Goal: Information Seeking & Learning: Learn about a topic

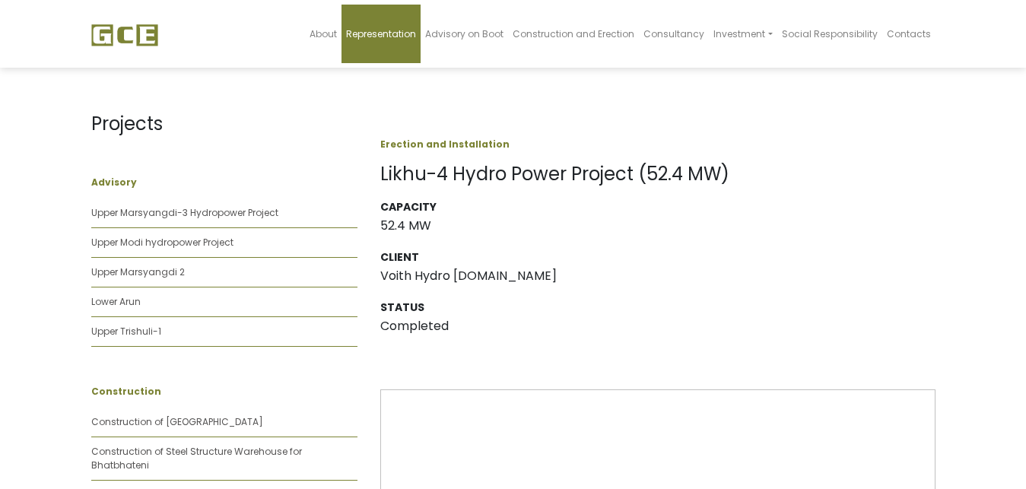
click at [390, 37] on span "Representation" at bounding box center [381, 33] width 70 height 13
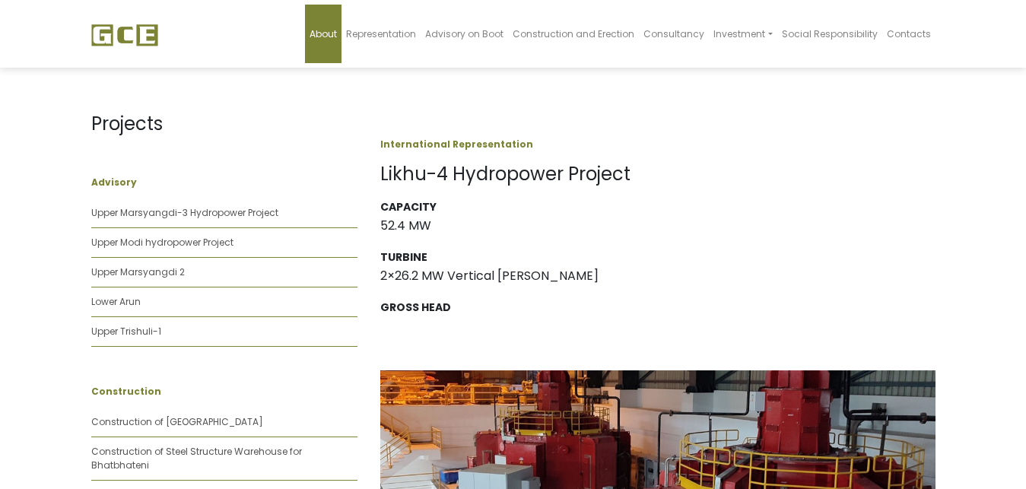
click at [337, 37] on span "About" at bounding box center [323, 33] width 27 height 13
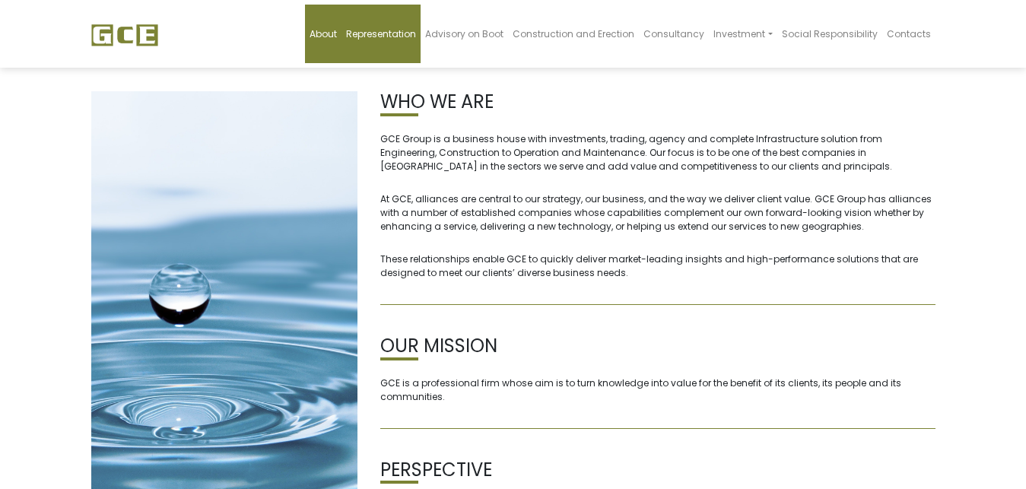
click at [395, 36] on span "Representation" at bounding box center [381, 33] width 70 height 13
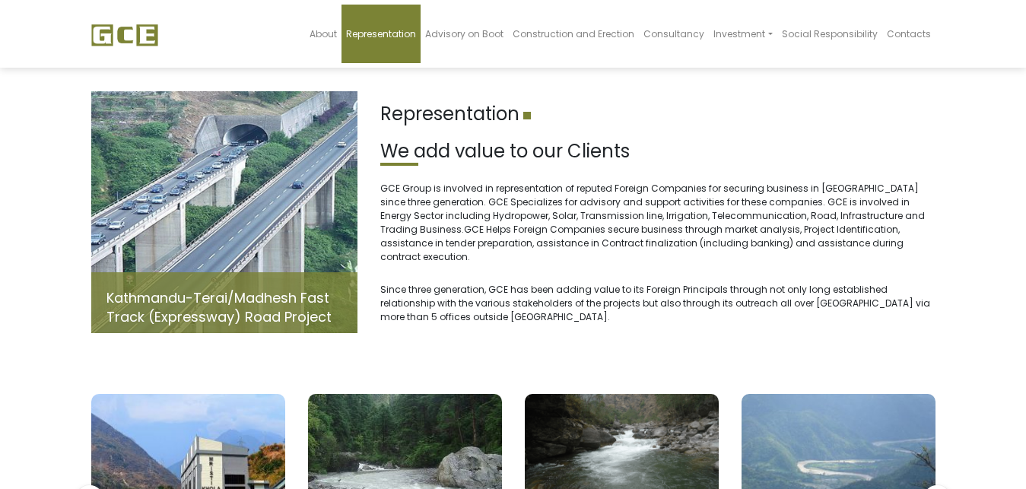
scroll to position [155, 0]
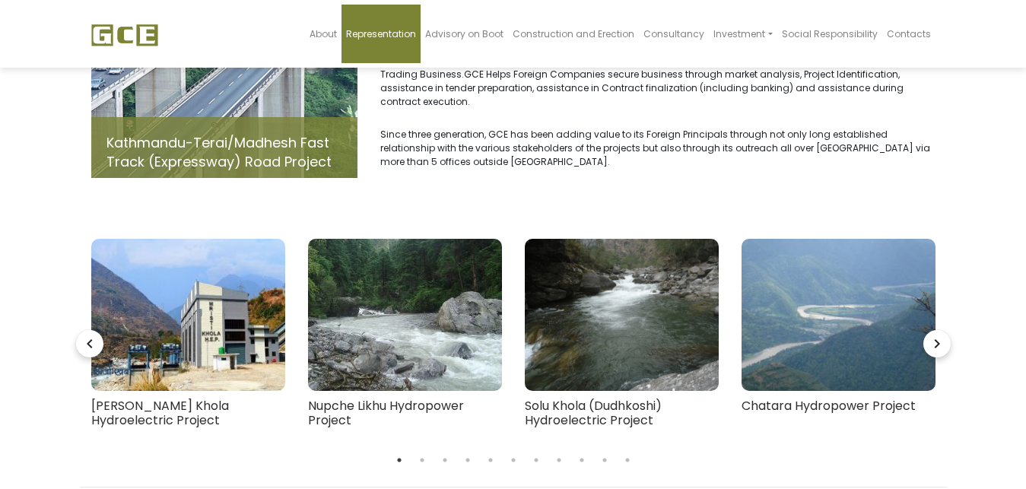
click at [938, 334] on icon "navigate_next" at bounding box center [936, 343] width 27 height 27
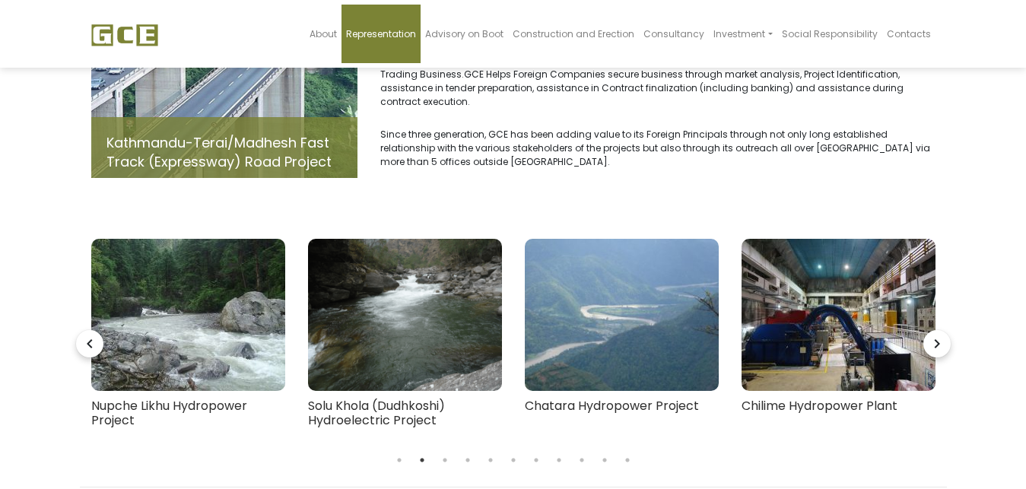
click at [938, 334] on icon "navigate_next" at bounding box center [936, 343] width 27 height 27
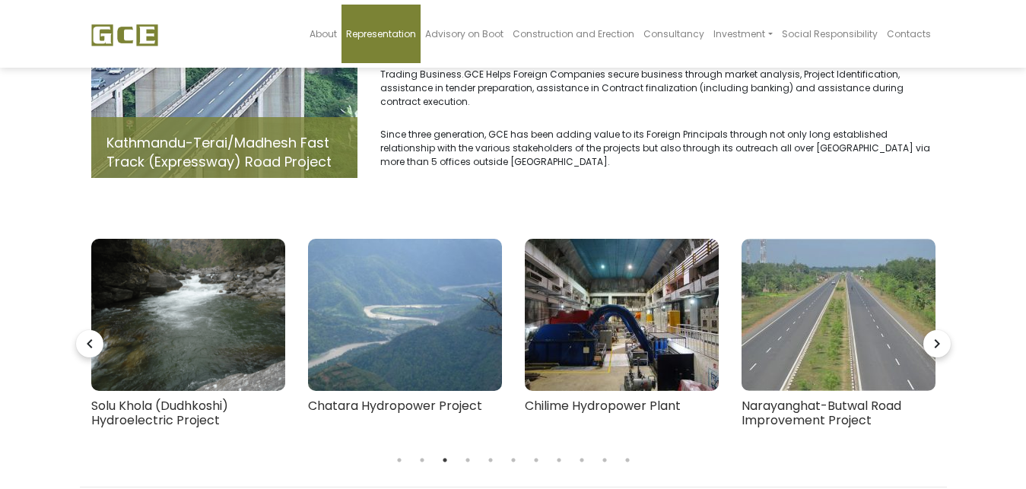
click at [935, 330] on icon "navigate_next" at bounding box center [936, 343] width 27 height 27
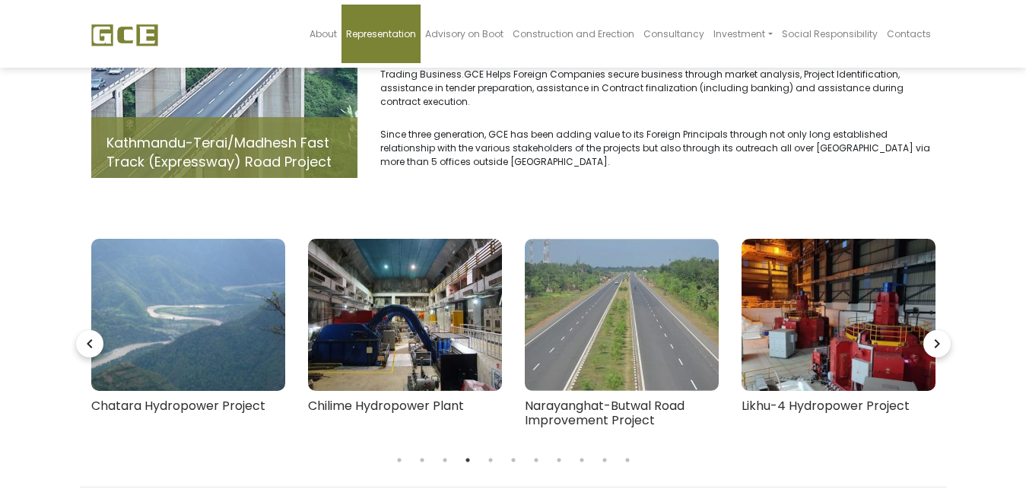
click at [935, 330] on icon "navigate_next" at bounding box center [936, 343] width 27 height 27
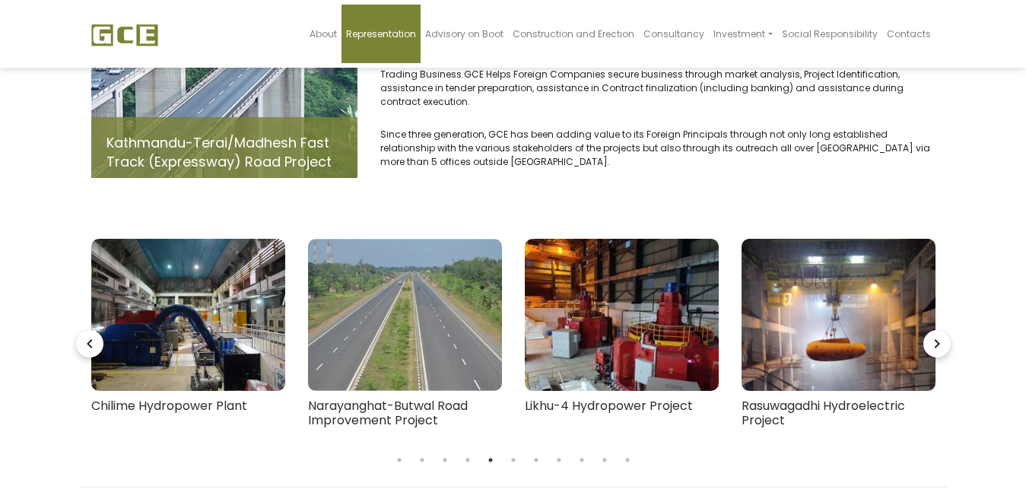
click at [935, 330] on icon "navigate_next" at bounding box center [936, 343] width 27 height 27
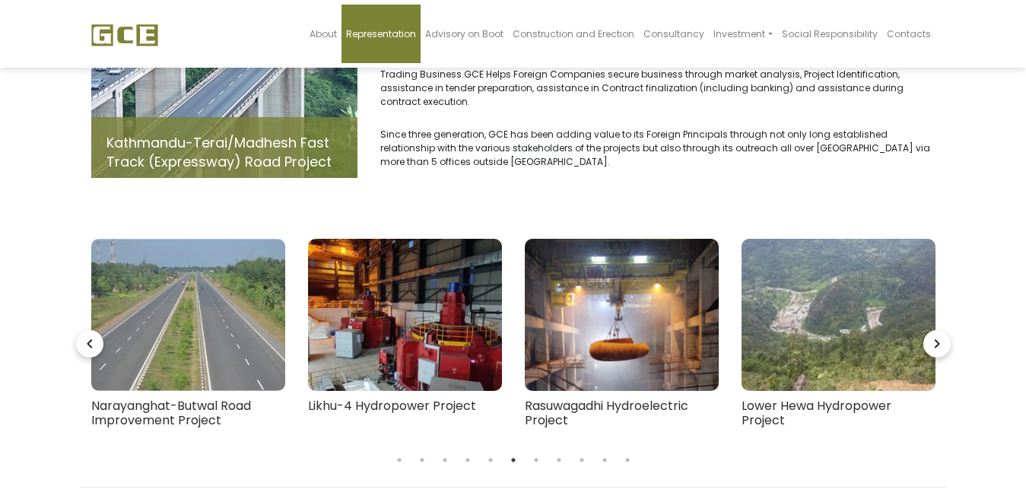
click at [938, 330] on icon "navigate_next" at bounding box center [936, 343] width 27 height 27
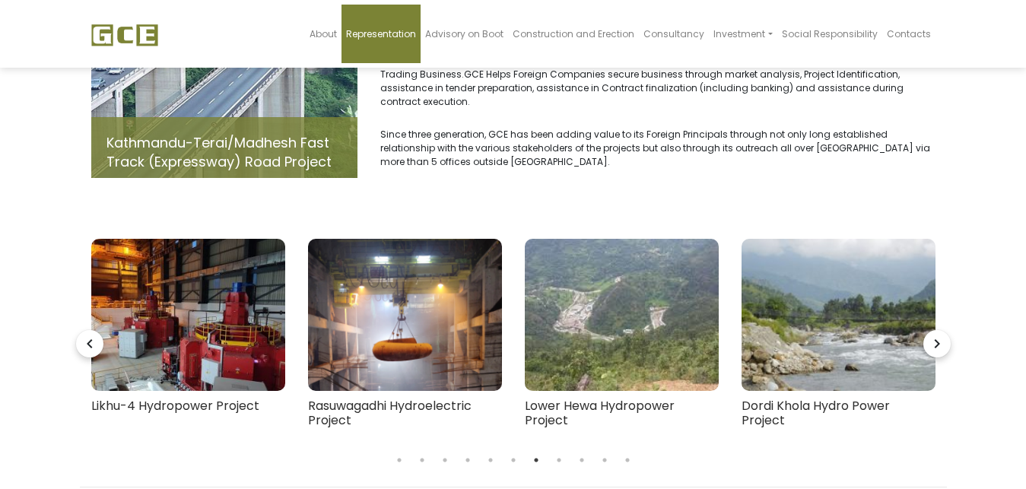
click at [938, 334] on icon "navigate_next" at bounding box center [936, 343] width 27 height 27
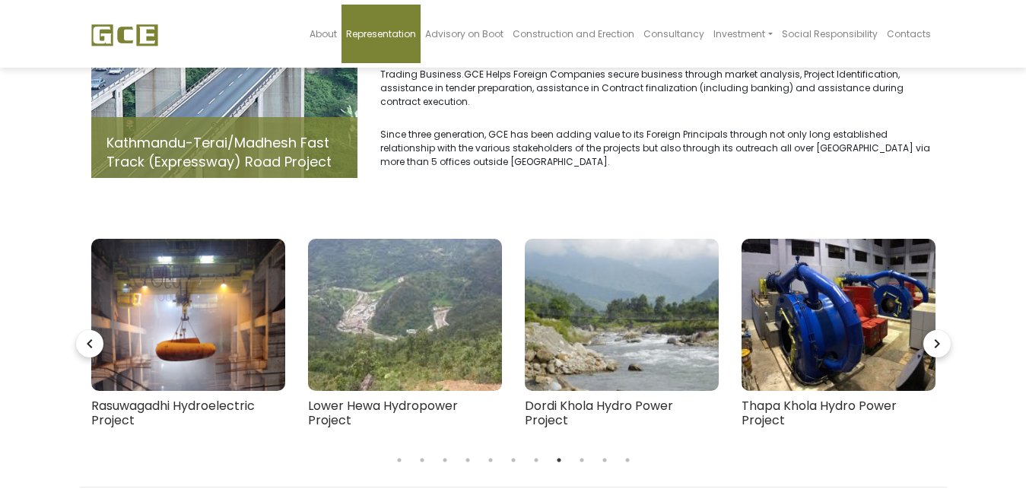
click at [947, 336] on icon "navigate_next" at bounding box center [936, 343] width 27 height 27
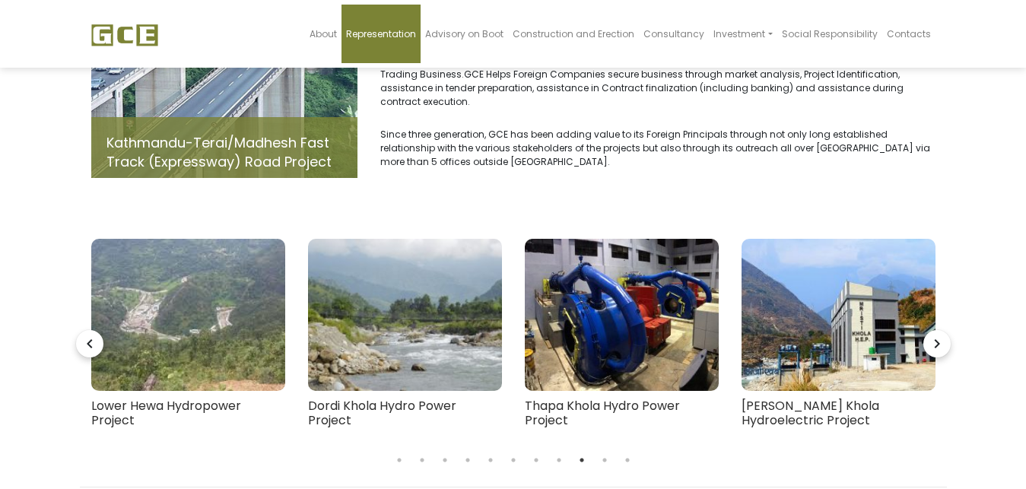
click at [948, 338] on icon "navigate_next" at bounding box center [936, 343] width 27 height 27
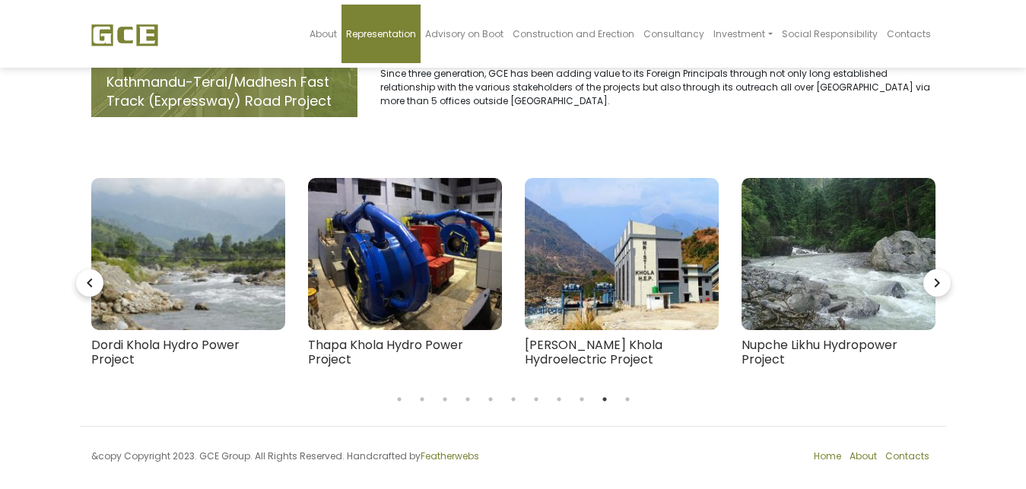
scroll to position [0, 0]
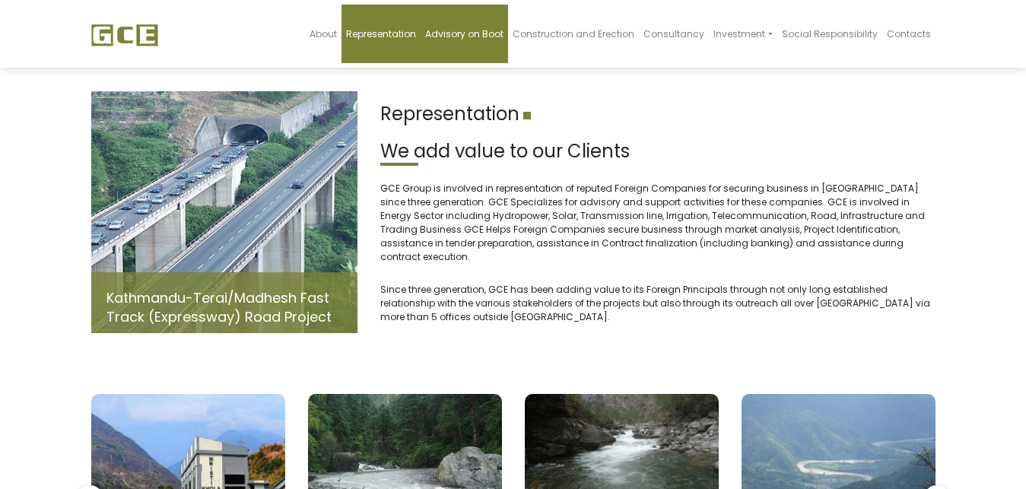
click at [466, 33] on span "Advisory on Boot" at bounding box center [464, 33] width 78 height 13
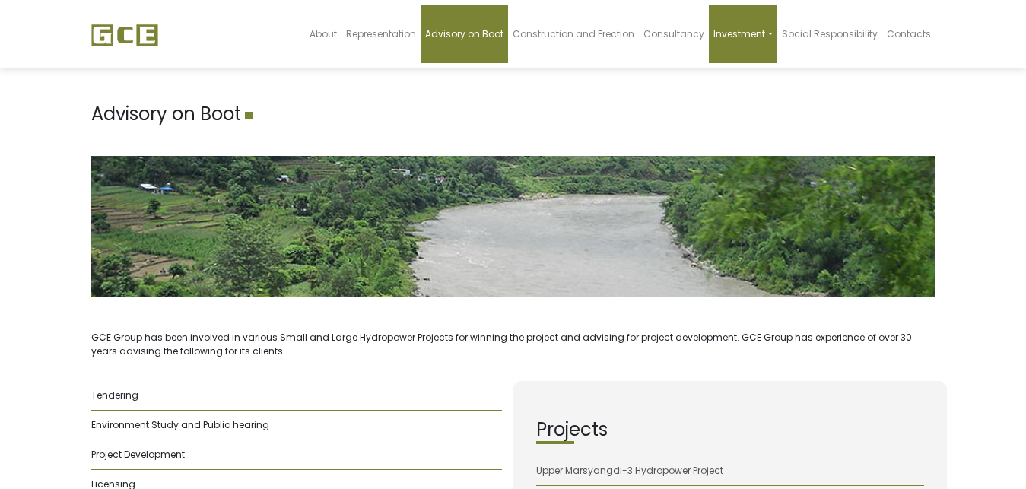
click at [775, 34] on link "Investment" at bounding box center [743, 34] width 68 height 59
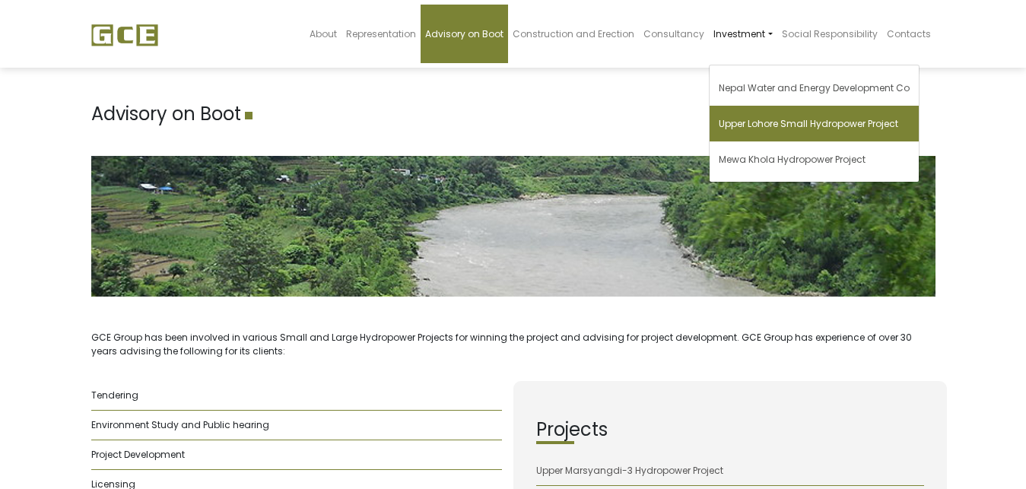
click at [813, 125] on span "Upper Lohore Small Hydropower Project" at bounding box center [808, 123] width 179 height 13
